Goal: Task Accomplishment & Management: Use online tool/utility

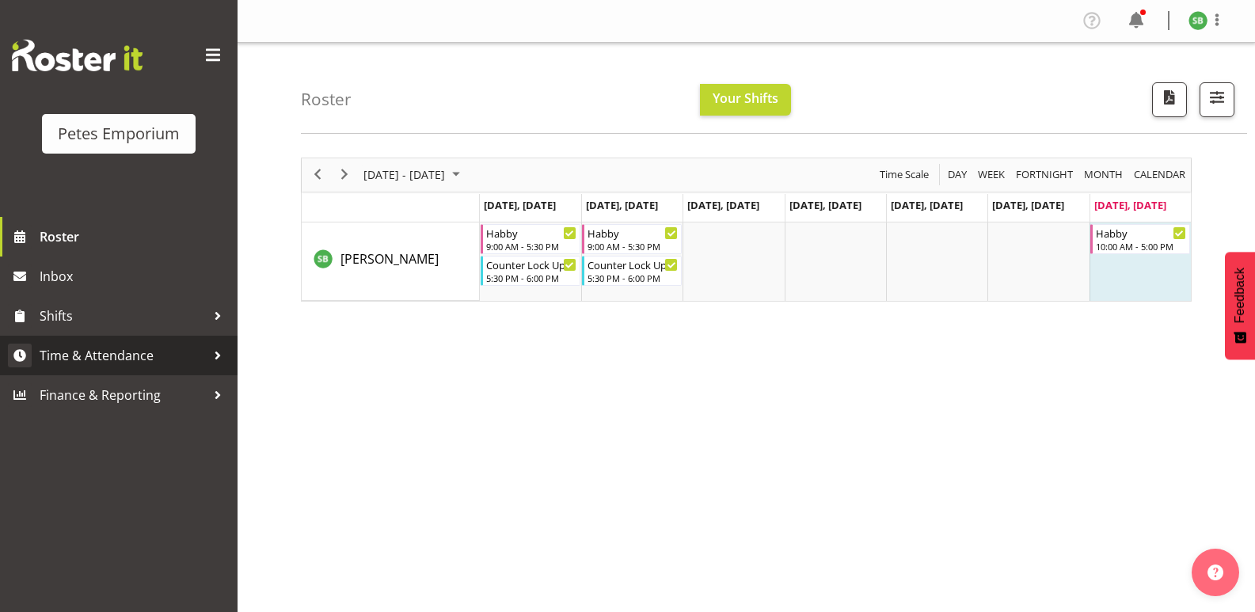
click at [105, 337] on link "Time & Attendance" at bounding box center [119, 356] width 238 height 40
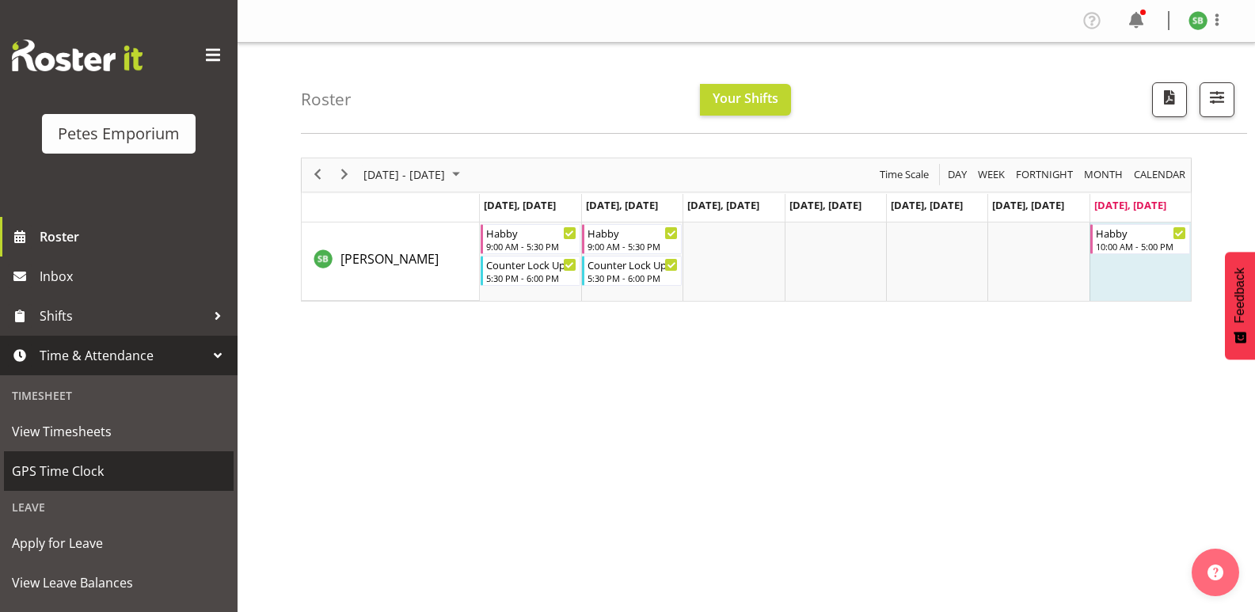
click at [63, 471] on span "GPS Time Clock" at bounding box center [119, 471] width 214 height 24
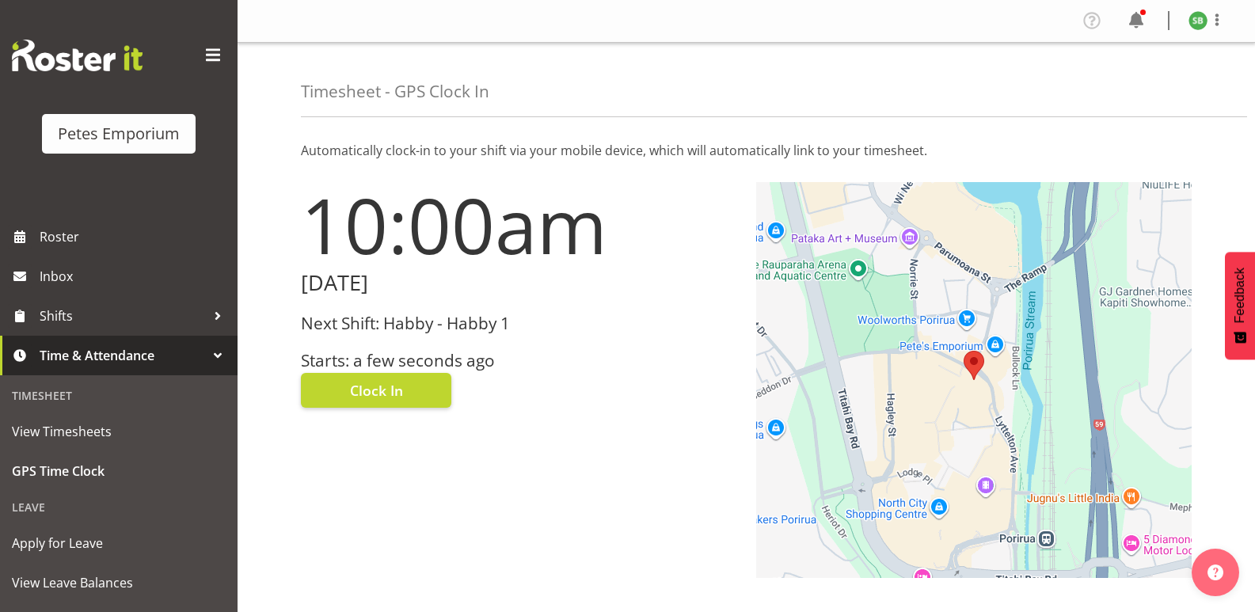
click at [363, 344] on div "Next Shift: Habby - Habby 1 Starts: a few seconds ago" at bounding box center [519, 342] width 436 height 56
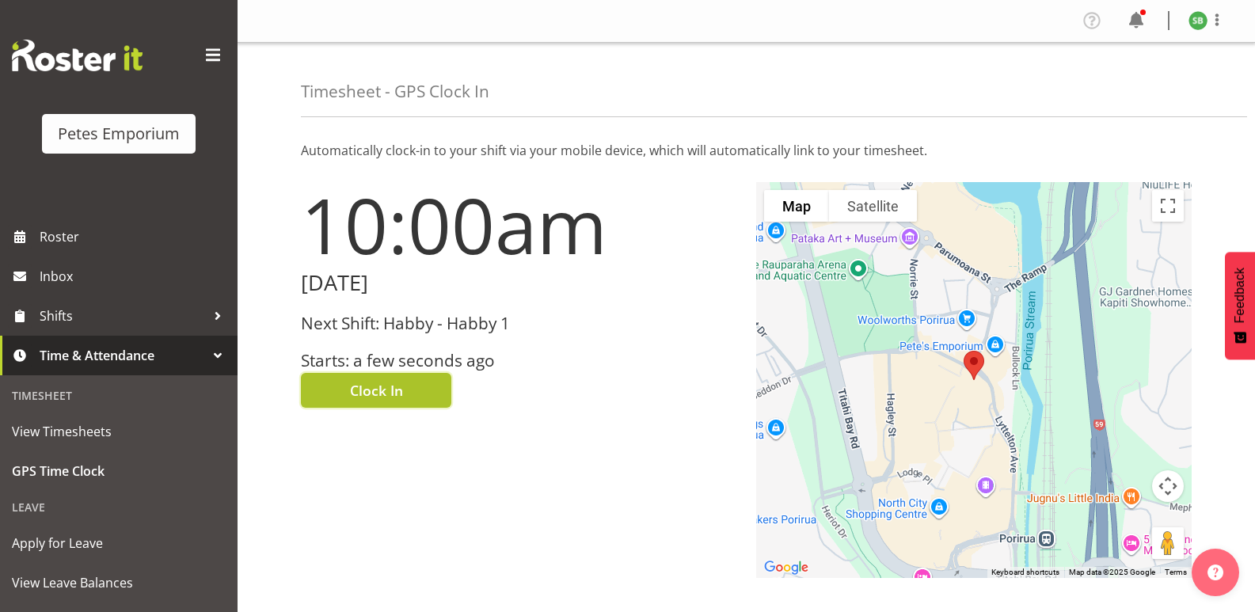
click at [381, 389] on span "Clock In" at bounding box center [376, 390] width 53 height 21
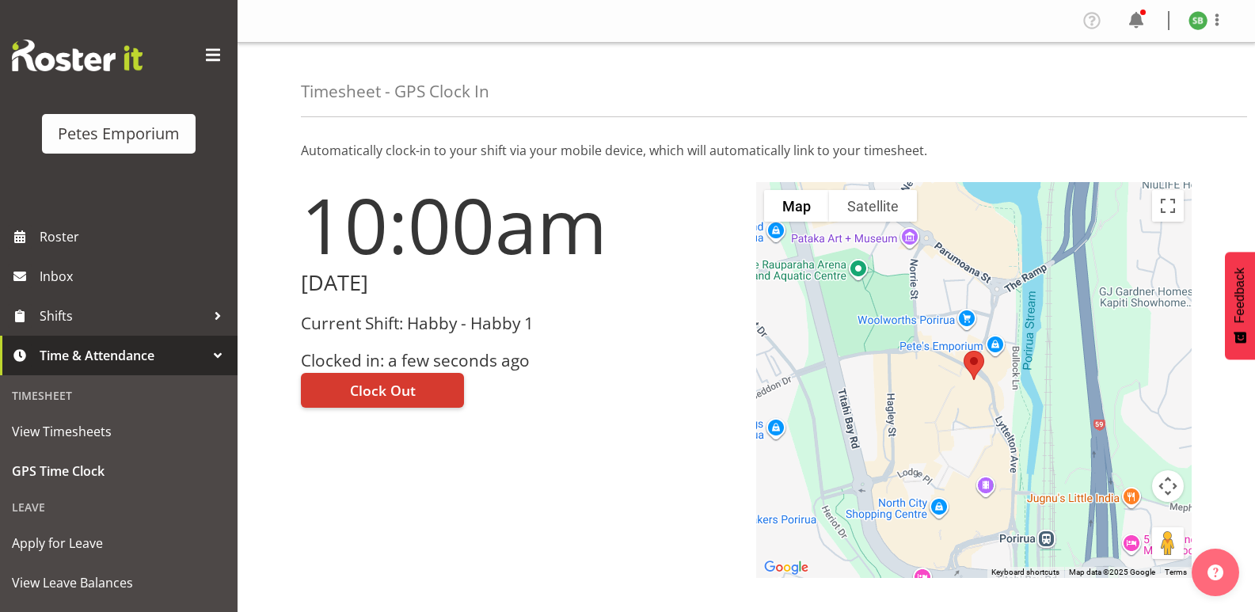
click at [1194, 20] on img at bounding box center [1197, 20] width 19 height 19
click at [1129, 82] on link "Log Out" at bounding box center [1150, 83] width 152 height 29
